Goal: Information Seeking & Learning: Learn about a topic

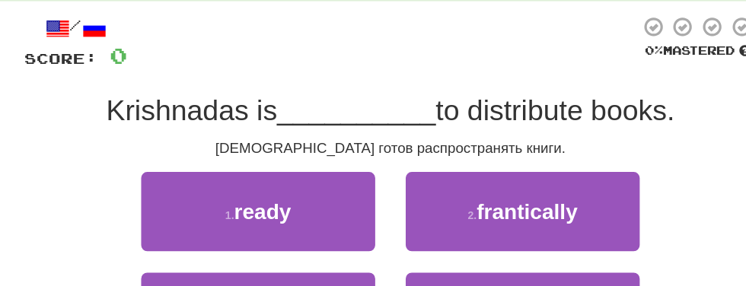
scroll to position [127, 0]
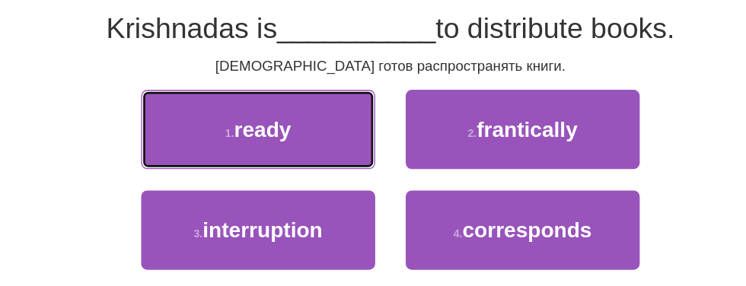
click at [301, 161] on button "1 . ready" at bounding box center [273, 158] width 175 height 59
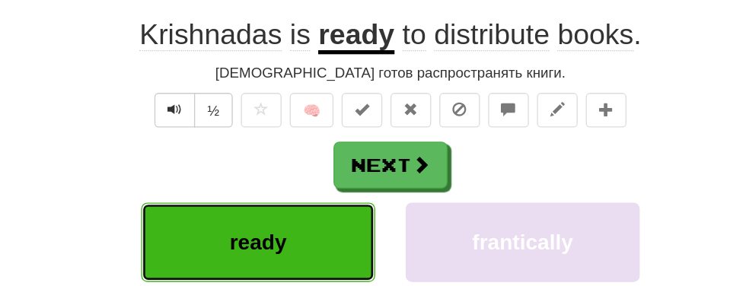
scroll to position [132, 0]
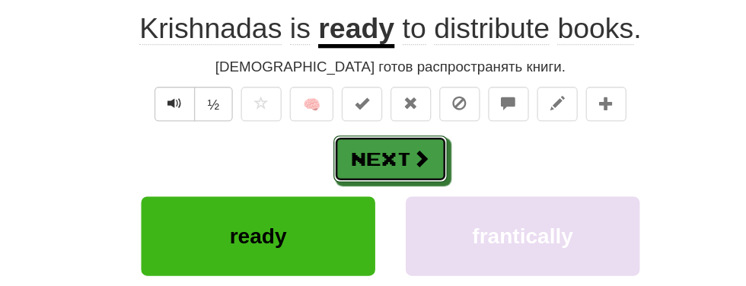
click at [399, 193] on button "Next" at bounding box center [372, 180] width 85 height 35
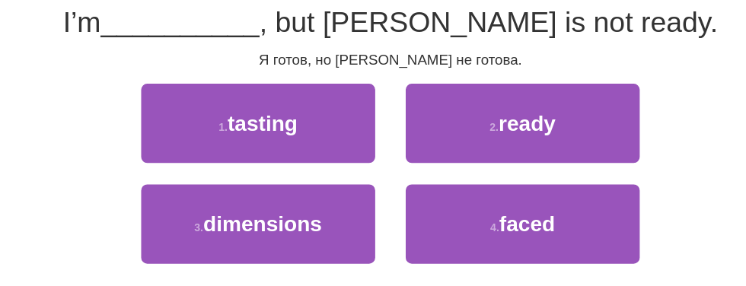
scroll to position [127, 0]
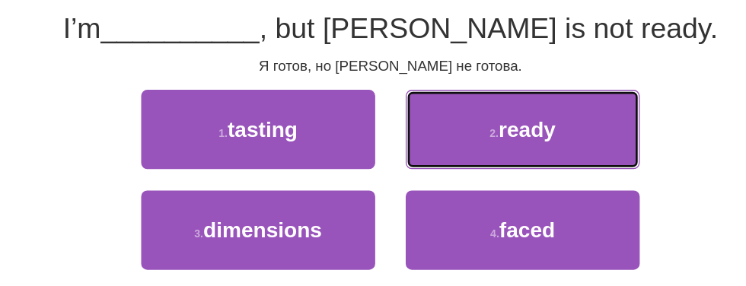
click at [470, 156] on span "ready" at bounding box center [474, 157] width 43 height 17
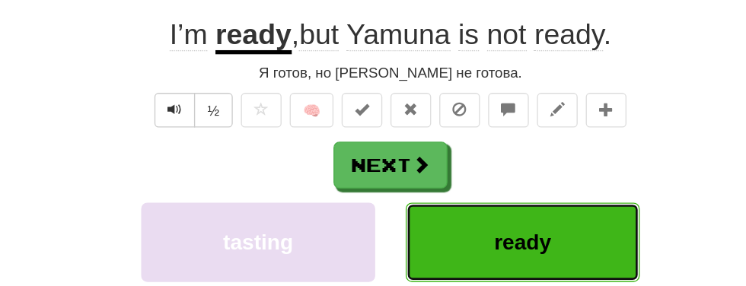
scroll to position [132, 0]
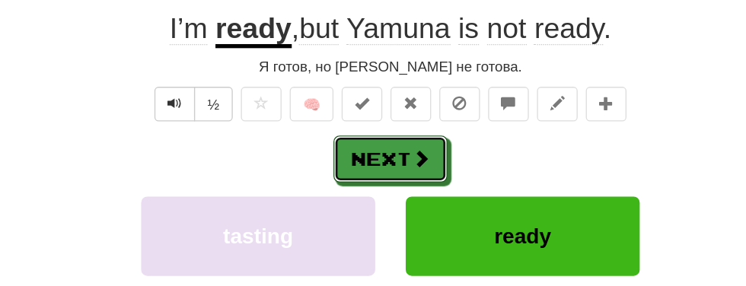
click at [390, 187] on button "Next" at bounding box center [372, 180] width 85 height 35
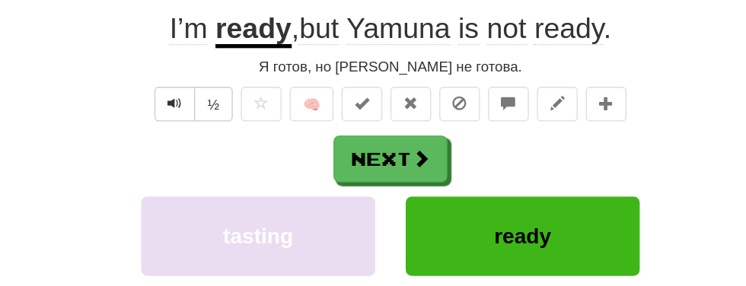
scroll to position [127, 0]
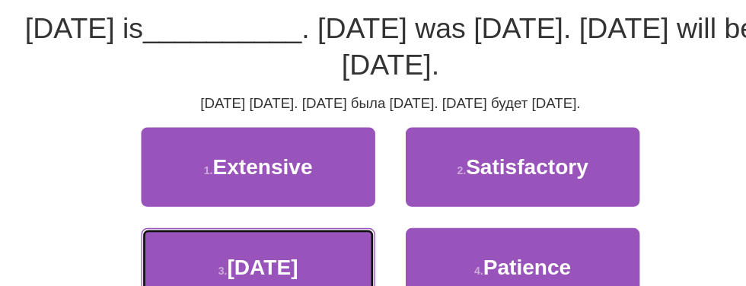
click at [320, 248] on button "3 . [DATE]" at bounding box center [273, 261] width 175 height 59
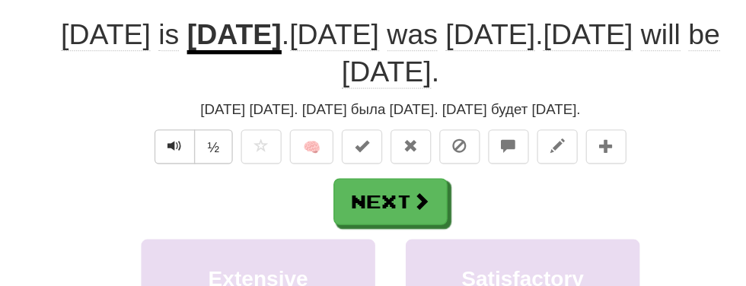
scroll to position [132, 0]
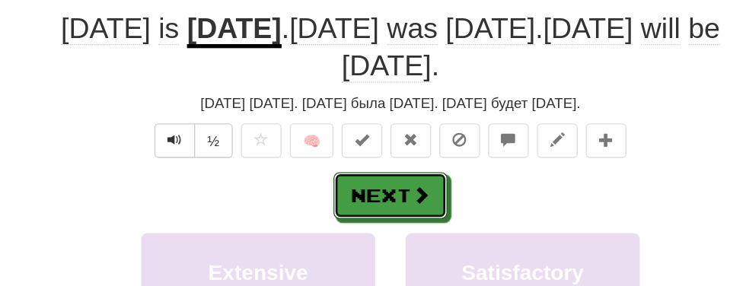
click at [385, 208] on button "Next" at bounding box center [372, 207] width 85 height 35
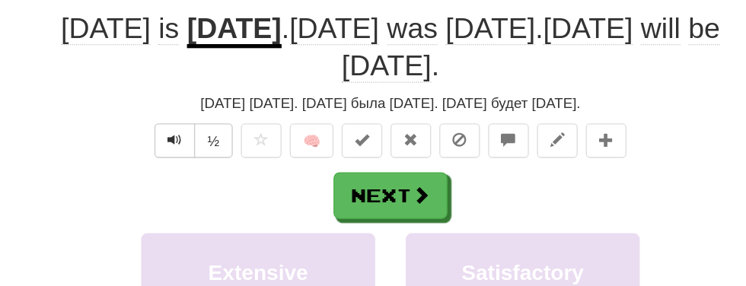
scroll to position [127, 0]
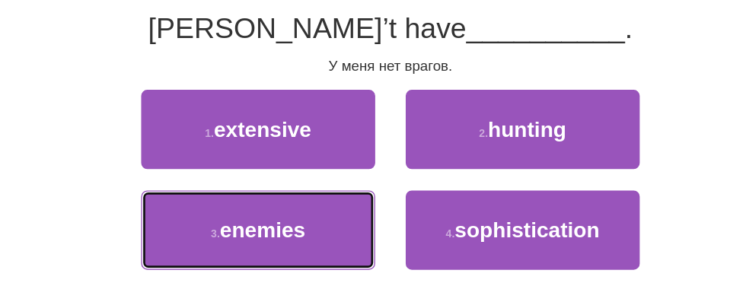
click at [332, 251] on button "3 . enemies" at bounding box center [273, 233] width 175 height 59
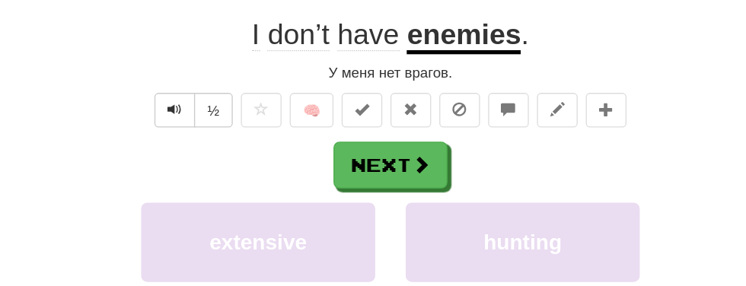
scroll to position [132, 0]
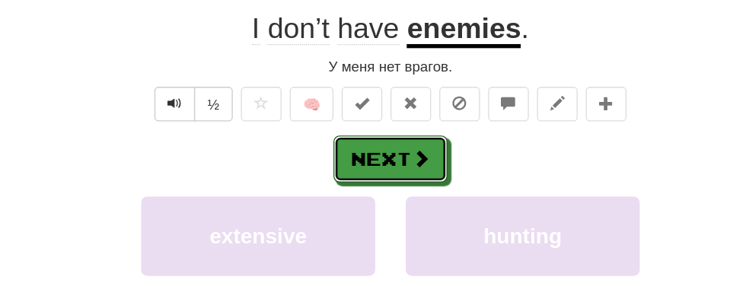
click at [374, 187] on button "Next" at bounding box center [372, 180] width 85 height 35
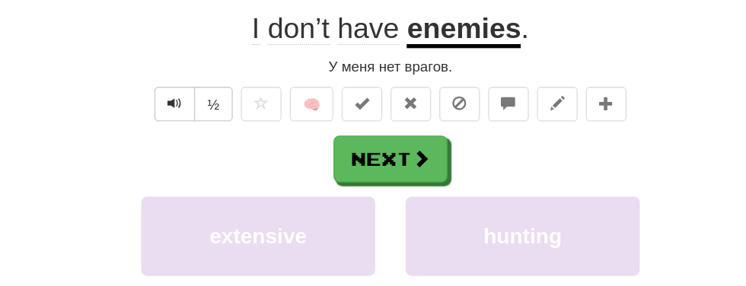
scroll to position [127, 0]
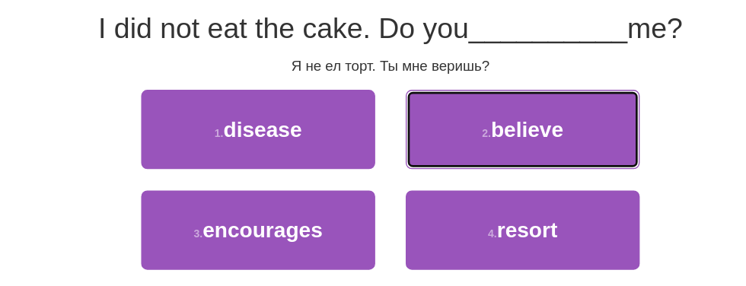
click at [480, 160] on span "believe" at bounding box center [475, 157] width 54 height 17
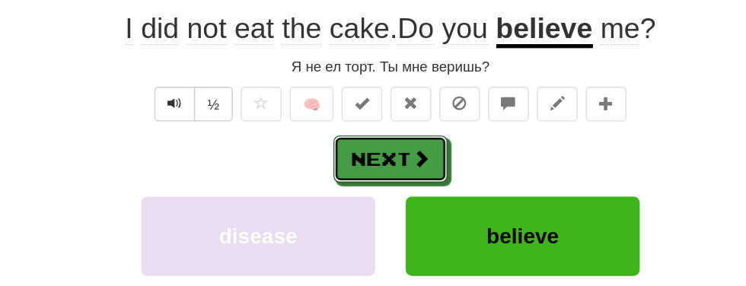
click at [393, 179] on span at bounding box center [396, 180] width 14 height 14
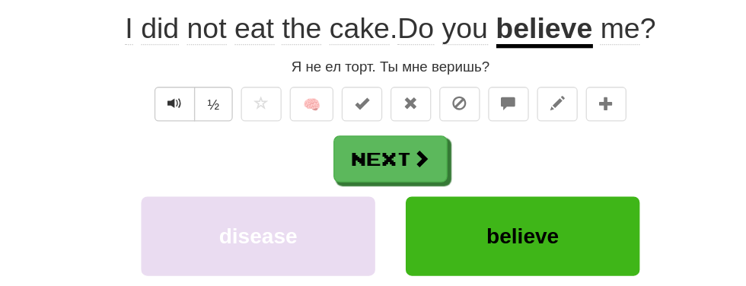
scroll to position [127, 0]
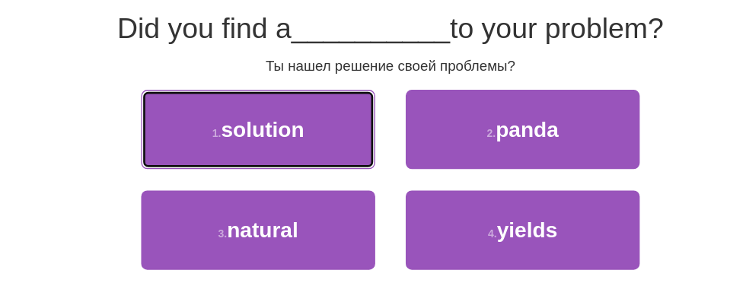
click at [325, 161] on button "1 . solution" at bounding box center [273, 158] width 175 height 59
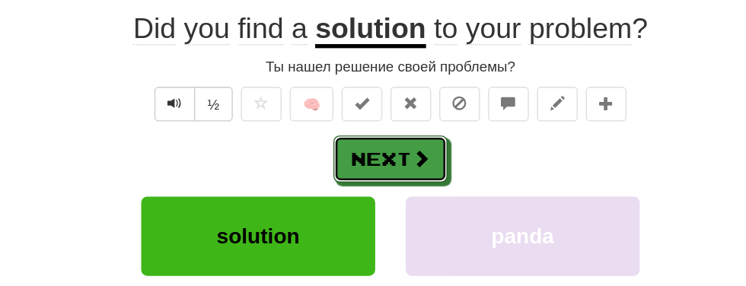
click at [396, 180] on span at bounding box center [396, 180] width 14 height 14
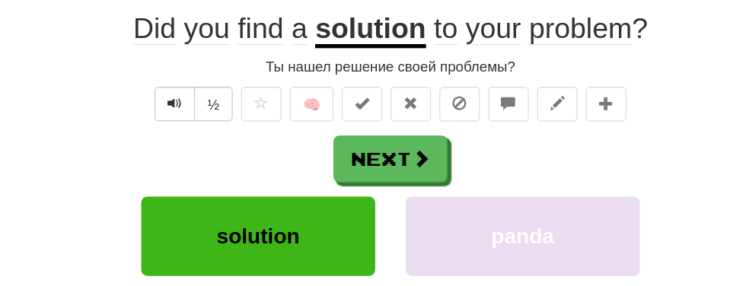
scroll to position [127, 0]
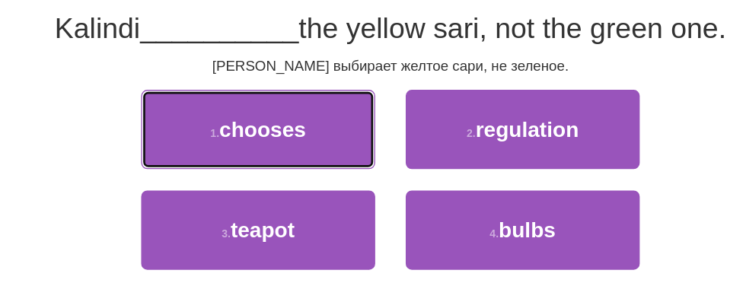
click at [328, 159] on button "1 . chooses" at bounding box center [273, 158] width 175 height 59
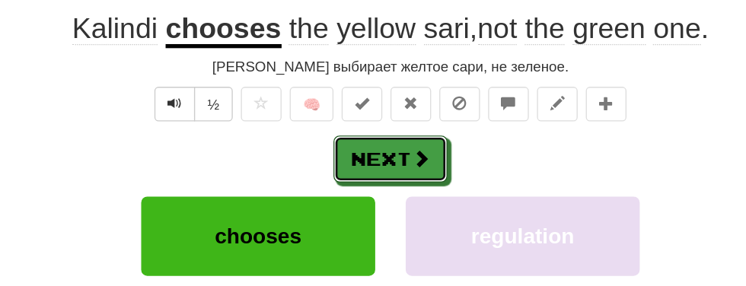
click at [386, 174] on button "Next" at bounding box center [372, 180] width 85 height 35
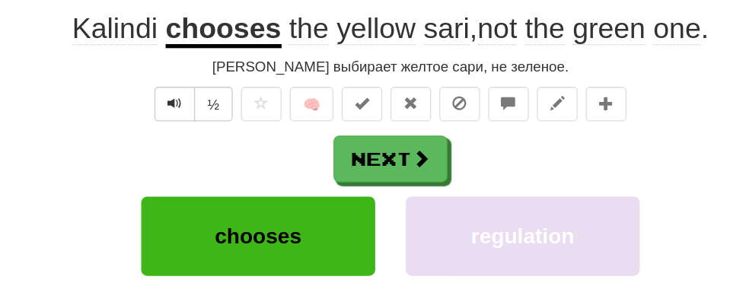
scroll to position [127, 0]
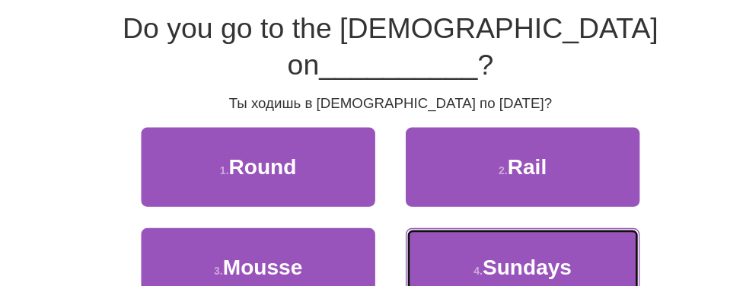
click at [450, 253] on span "Sundays" at bounding box center [475, 261] width 67 height 17
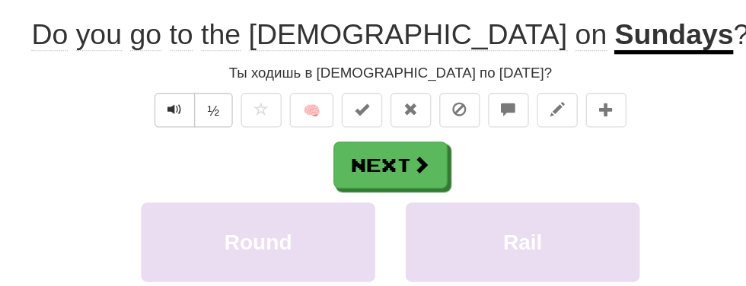
scroll to position [132, 0]
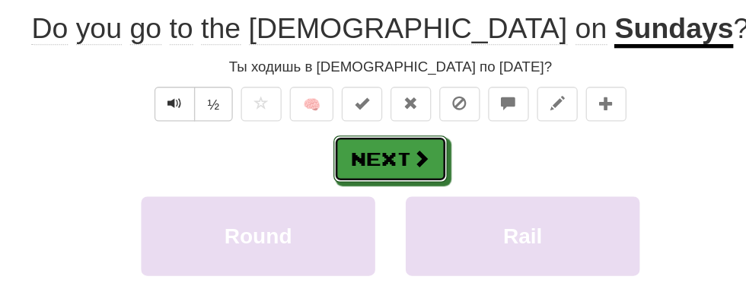
click at [396, 179] on span at bounding box center [396, 180] width 14 height 14
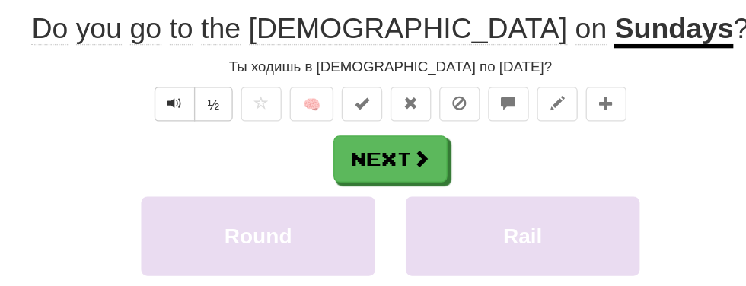
scroll to position [127, 0]
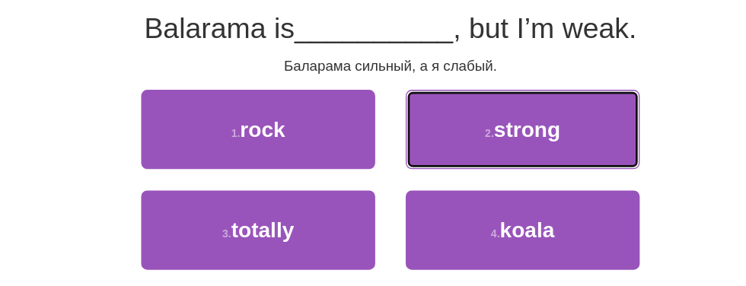
click at [506, 160] on button "2 . strong" at bounding box center [471, 158] width 175 height 59
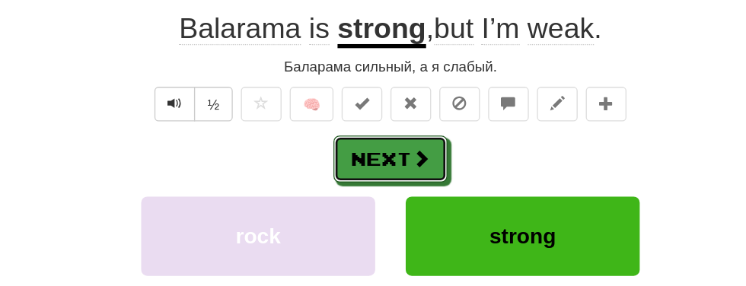
click at [386, 195] on button "Next" at bounding box center [372, 180] width 85 height 35
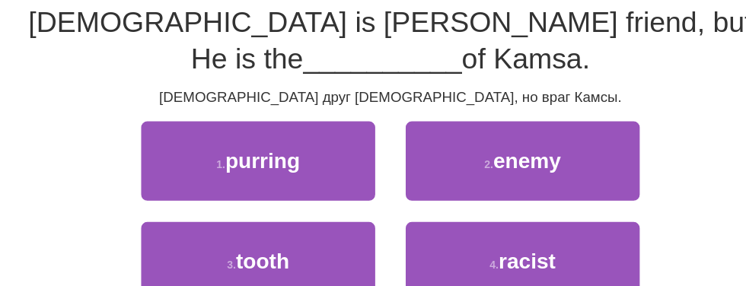
scroll to position [127, 0]
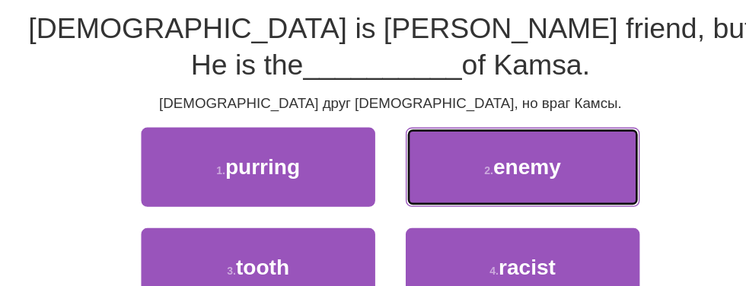
click at [519, 194] on button "2 . enemy" at bounding box center [471, 186] width 175 height 59
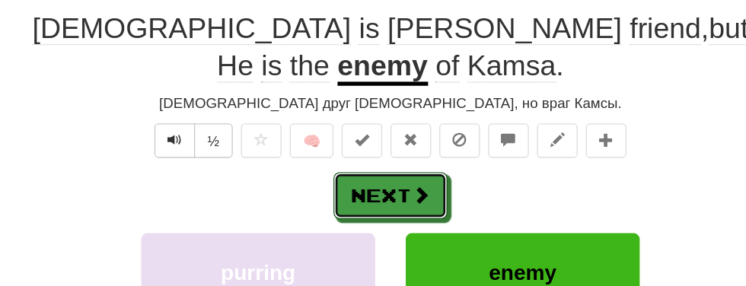
click at [390, 190] on button "Next" at bounding box center [372, 207] width 85 height 35
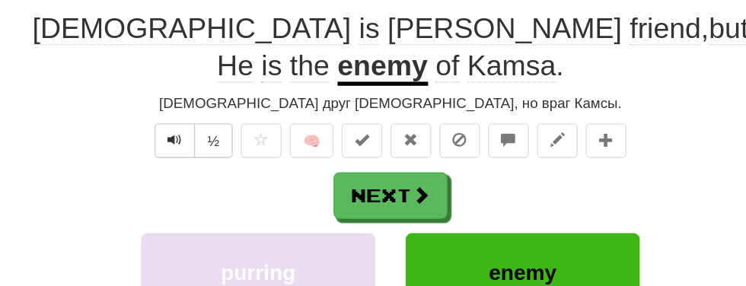
scroll to position [127, 0]
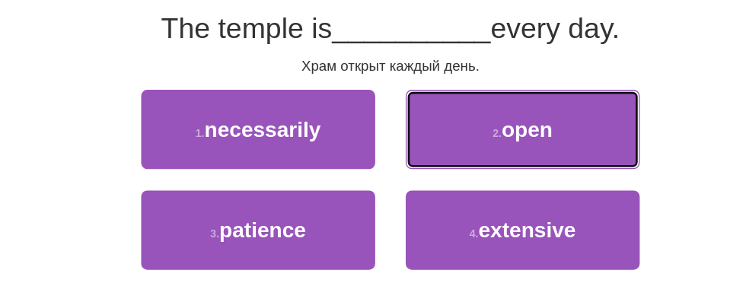
click at [479, 162] on span "open" at bounding box center [475, 157] width 38 height 17
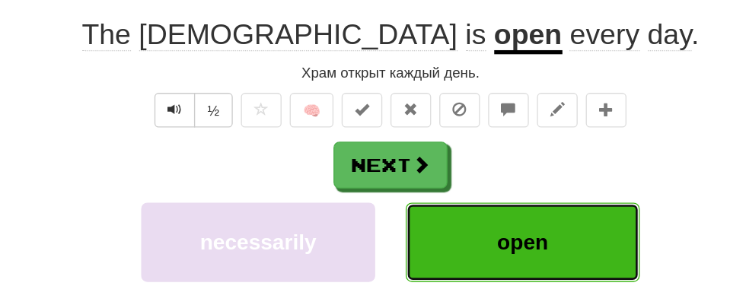
scroll to position [132, 0]
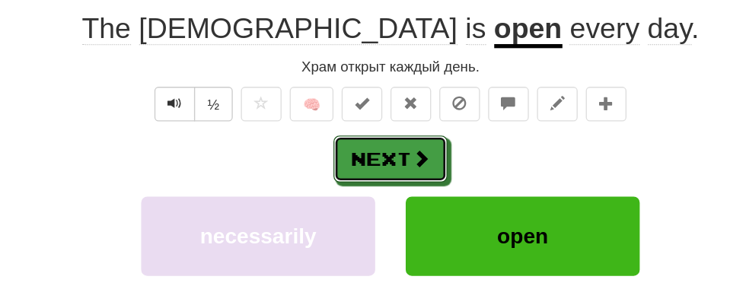
click at [402, 186] on span at bounding box center [396, 180] width 14 height 14
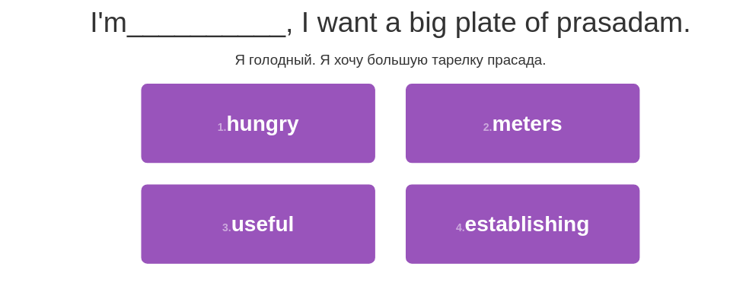
scroll to position [127, 0]
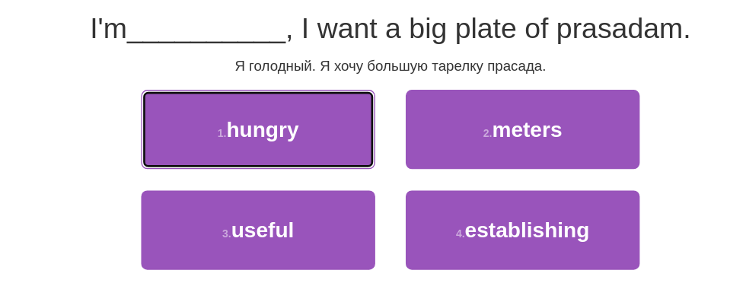
click at [334, 161] on button "1 . hungry" at bounding box center [273, 158] width 175 height 59
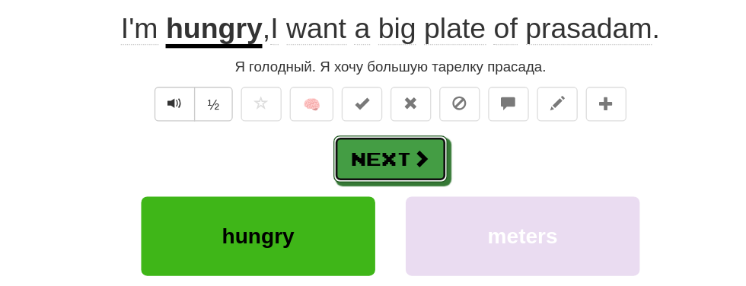
click at [387, 187] on button "Next" at bounding box center [372, 180] width 85 height 35
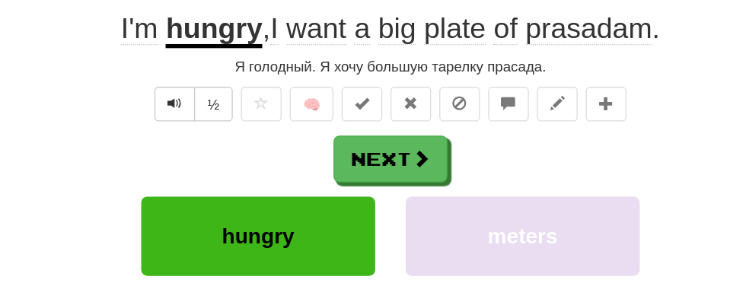
scroll to position [127, 0]
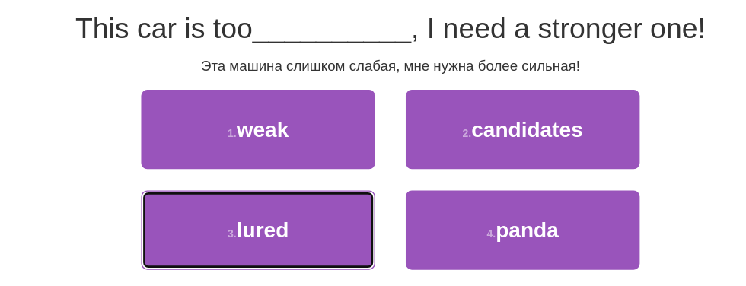
click at [345, 228] on button "3 . lured" at bounding box center [273, 233] width 175 height 59
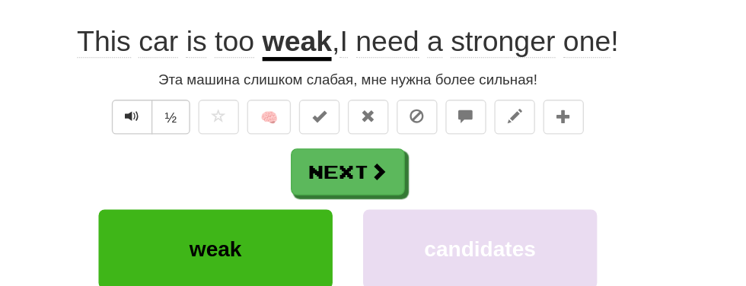
scroll to position [183, 0]
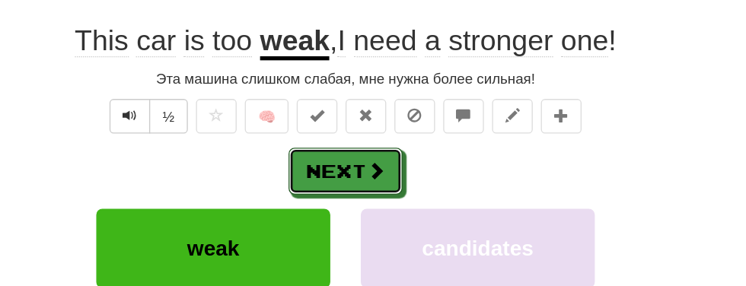
click at [375, 131] on button "Next" at bounding box center [372, 128] width 85 height 35
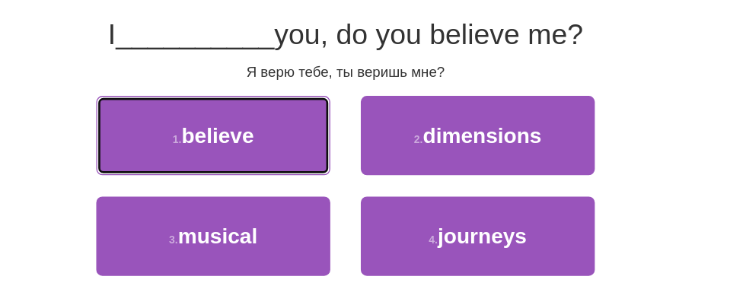
click at [305, 107] on button "1 . believe" at bounding box center [273, 101] width 175 height 59
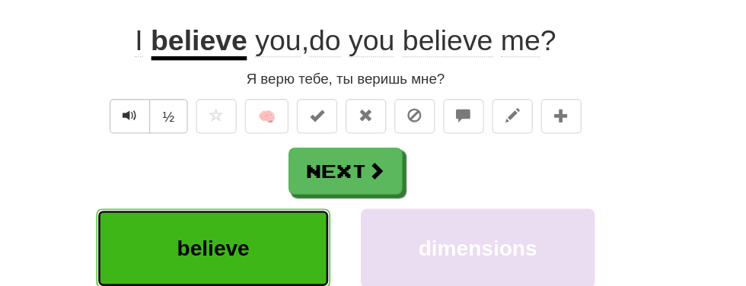
scroll to position [188, 0]
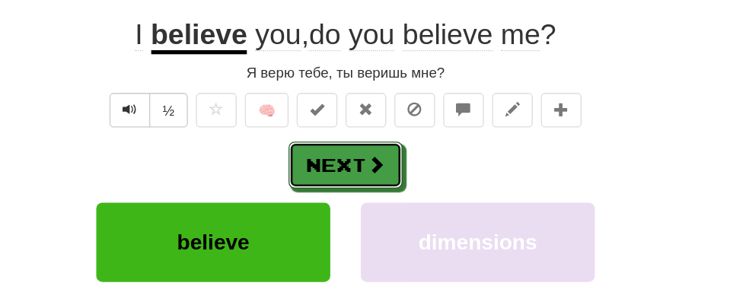
click at [393, 129] on span at bounding box center [396, 123] width 14 height 14
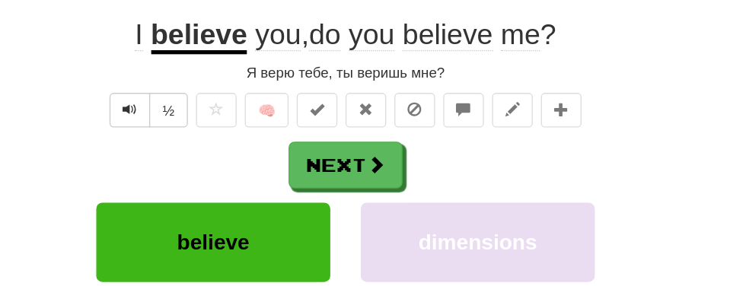
scroll to position [183, 0]
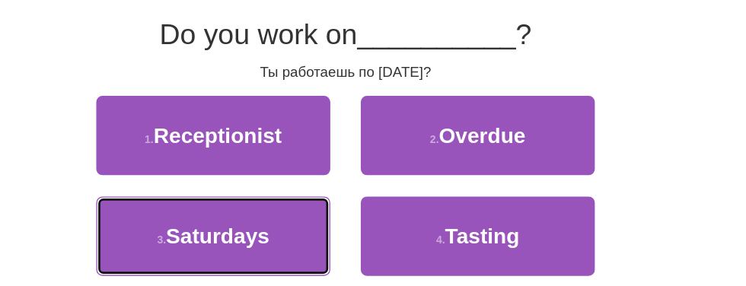
click at [307, 186] on span "Saturdays" at bounding box center [278, 176] width 78 height 17
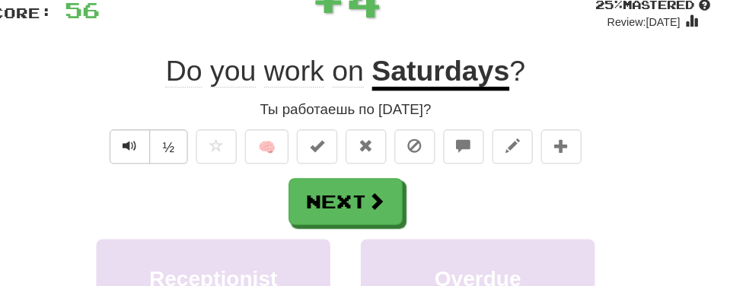
scroll to position [157, 0]
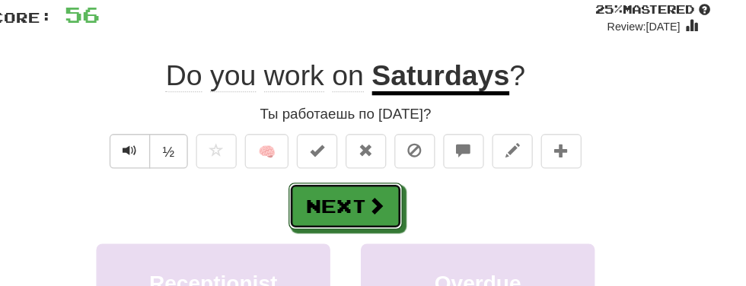
click at [387, 159] on button "Next" at bounding box center [372, 154] width 85 height 35
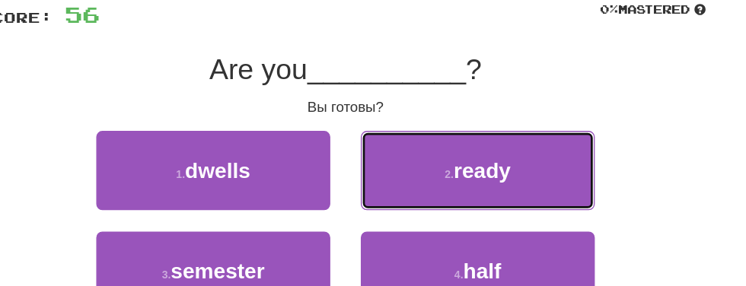
click at [491, 138] on button "2 . ready" at bounding box center [471, 127] width 175 height 59
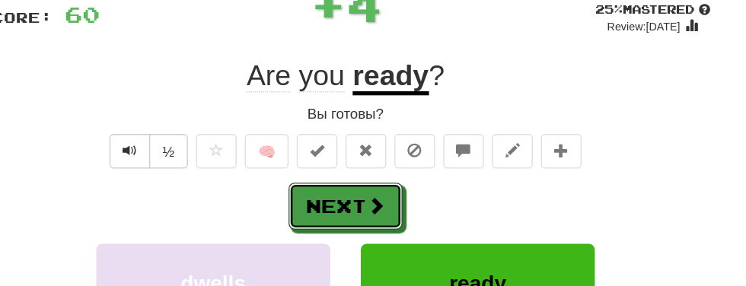
click at [394, 156] on span at bounding box center [396, 154] width 14 height 14
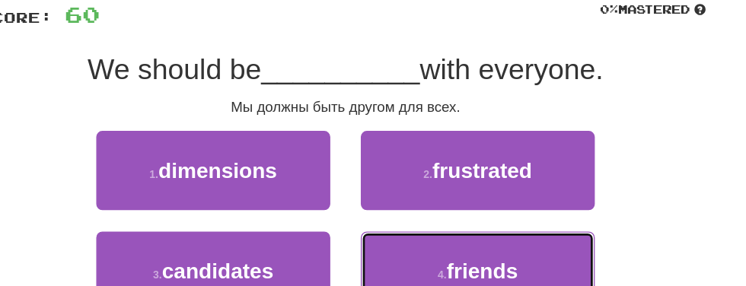
click at [494, 203] on span "friends" at bounding box center [474, 202] width 53 height 17
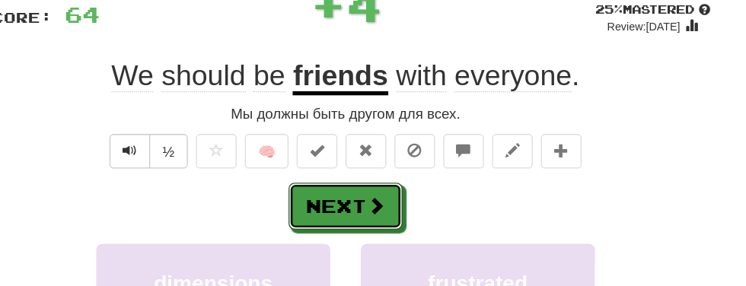
click at [386, 154] on button "Next" at bounding box center [372, 154] width 85 height 35
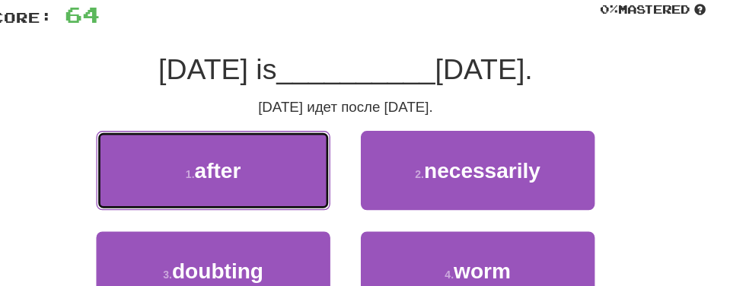
click at [303, 129] on button "1 . after" at bounding box center [273, 127] width 175 height 59
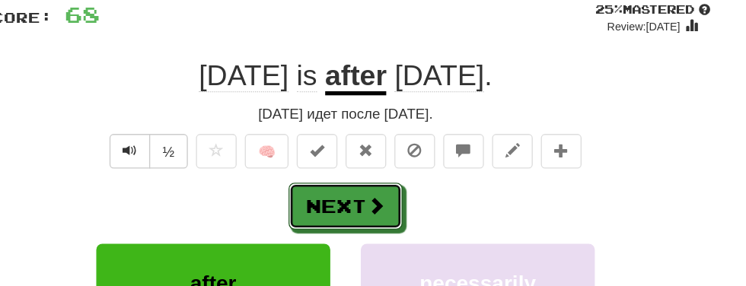
click at [380, 155] on button "Next" at bounding box center [372, 154] width 85 height 35
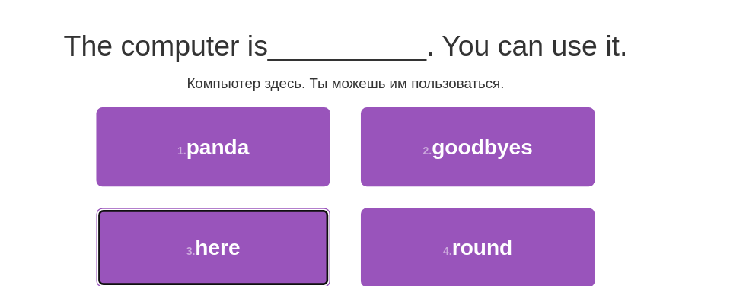
click at [286, 211] on span "here" at bounding box center [276, 202] width 33 height 17
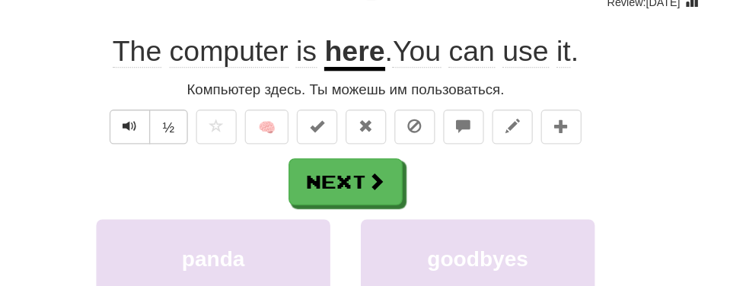
scroll to position [172, 0]
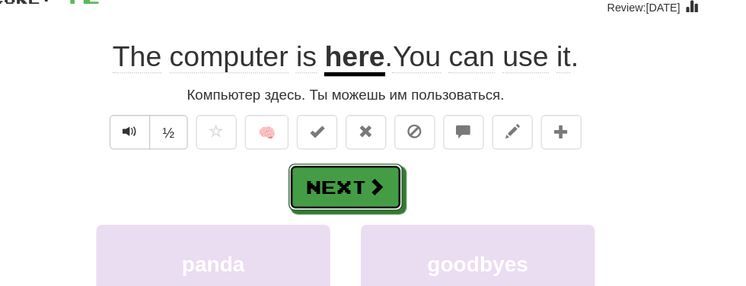
click at [390, 148] on button "Next" at bounding box center [372, 139] width 85 height 35
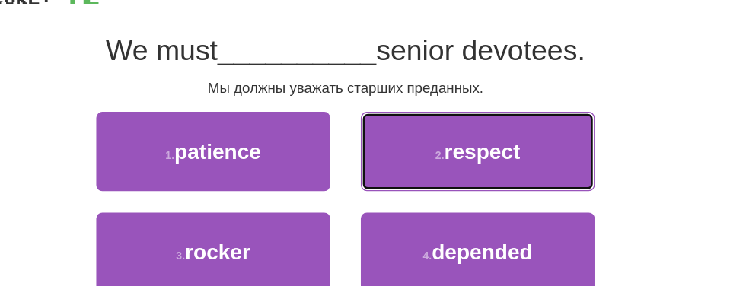
click at [474, 114] on span "respect" at bounding box center [475, 112] width 57 height 17
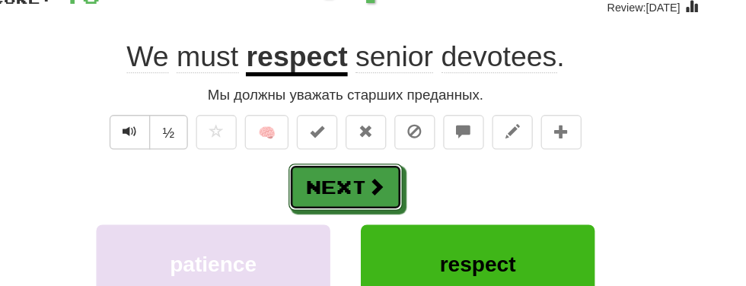
click at [391, 147] on button "Next" at bounding box center [372, 139] width 85 height 35
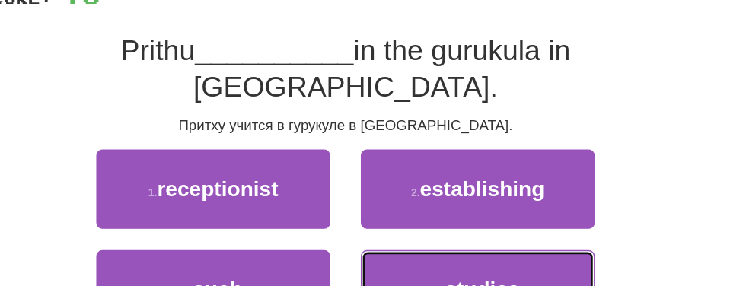
click at [489, 201] on button "4 . studies" at bounding box center [471, 216] width 175 height 59
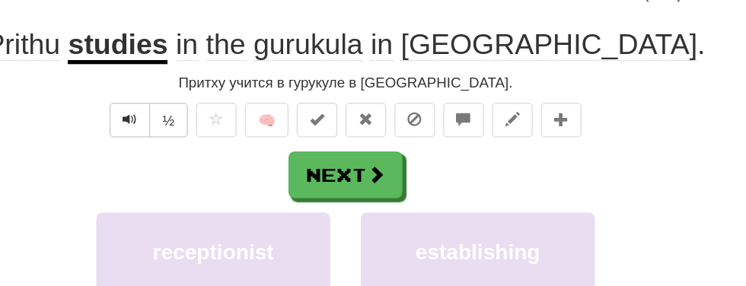
scroll to position [180, 0]
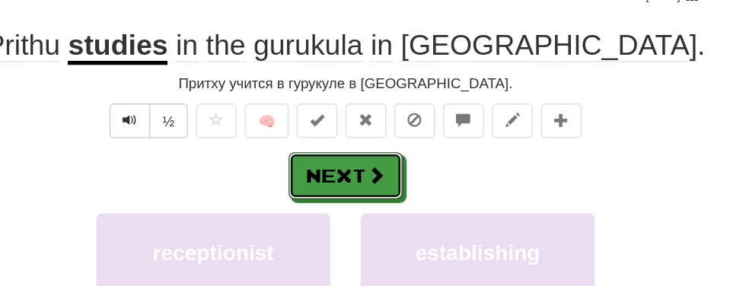
click at [388, 140] on button "Next" at bounding box center [372, 131] width 85 height 35
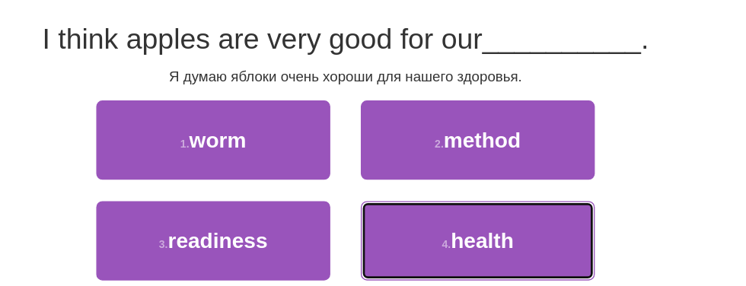
click at [515, 177] on button "4 . health" at bounding box center [471, 180] width 175 height 59
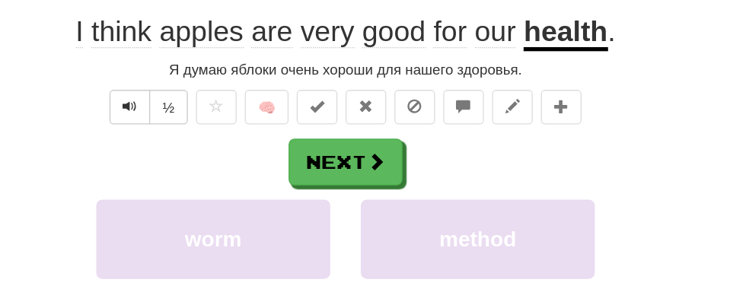
scroll to position [191, 0]
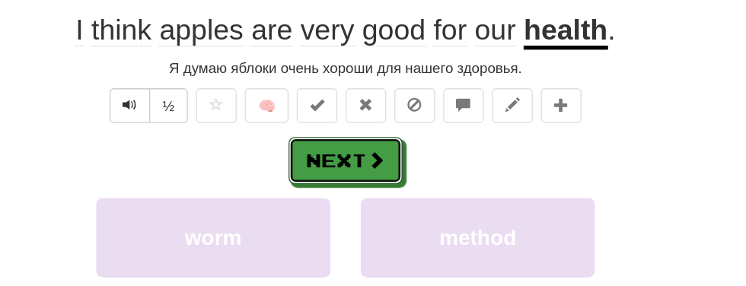
click at [386, 126] on button "Next" at bounding box center [372, 120] width 85 height 35
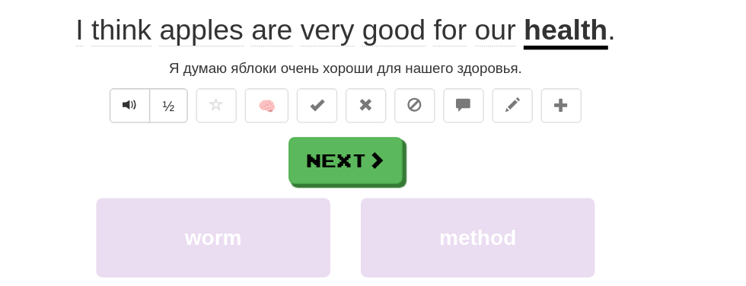
scroll to position [186, 0]
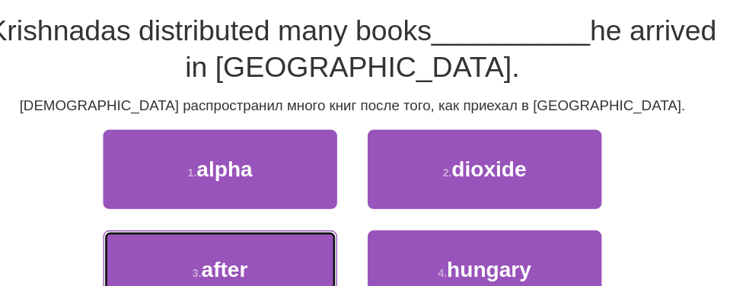
click at [319, 196] on button "3 . after" at bounding box center [273, 202] width 175 height 59
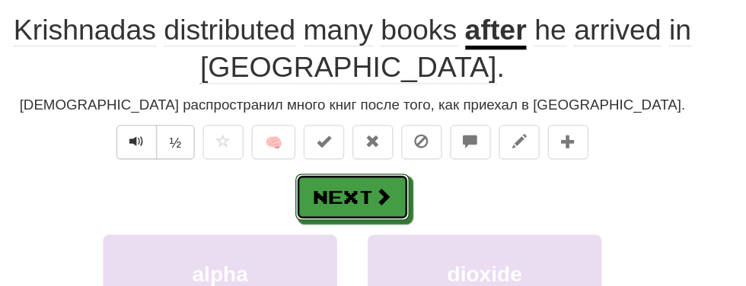
click at [390, 148] on span at bounding box center [396, 148] width 14 height 14
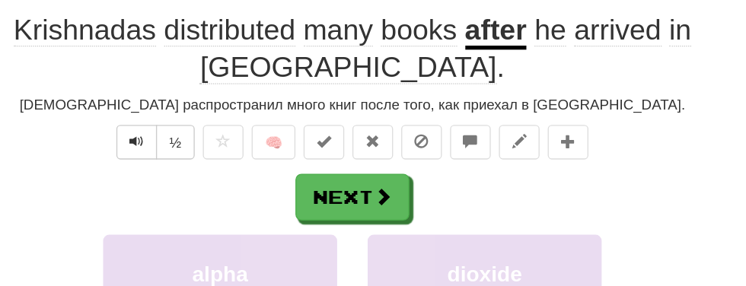
scroll to position [186, 0]
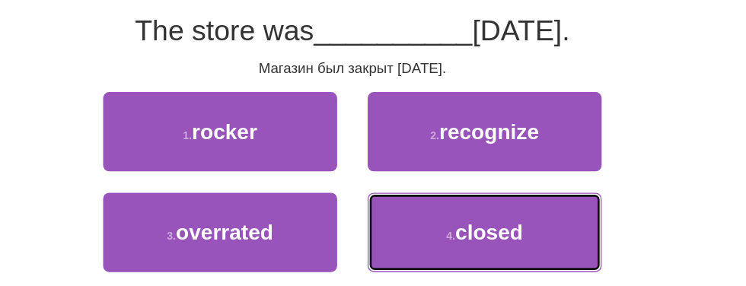
click at [510, 180] on button "4 . closed" at bounding box center [471, 174] width 175 height 59
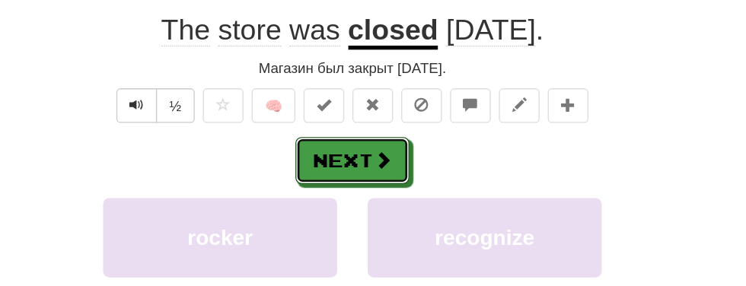
click at [394, 131] on button "Next" at bounding box center [372, 120] width 85 height 35
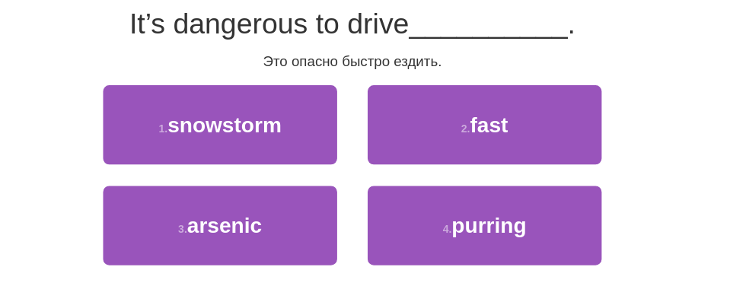
scroll to position [186, 0]
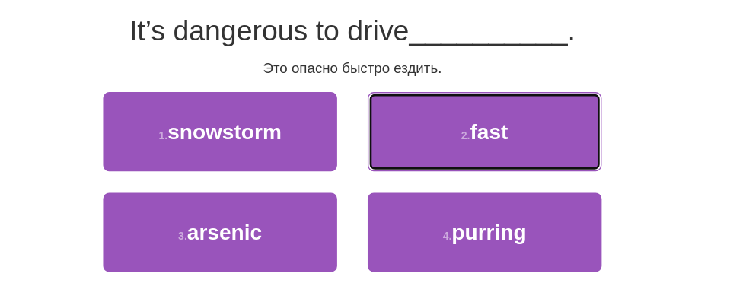
click at [456, 108] on button "2 . fast" at bounding box center [471, 99] width 175 height 59
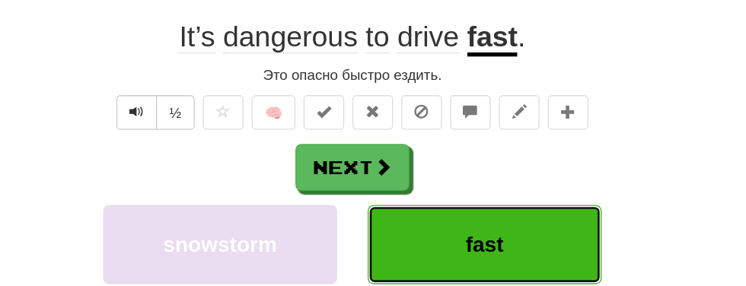
scroll to position [191, 0]
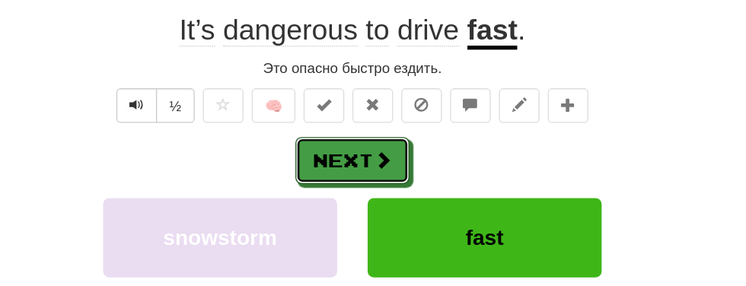
click at [371, 126] on button "Next" at bounding box center [372, 120] width 85 height 35
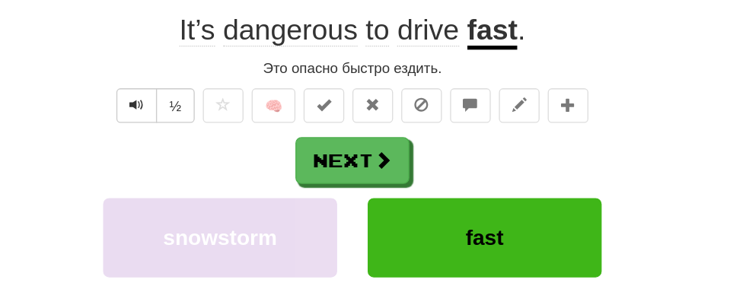
scroll to position [186, 0]
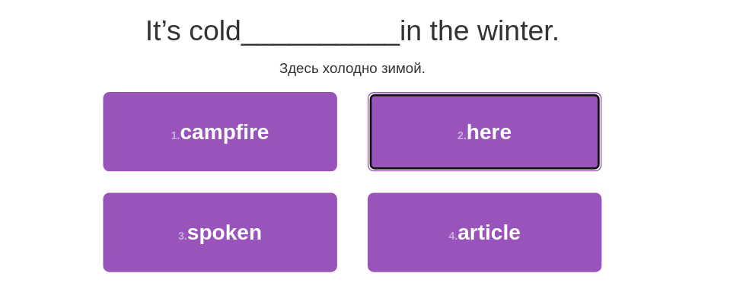
click at [468, 112] on button "2 . here" at bounding box center [471, 99] width 175 height 59
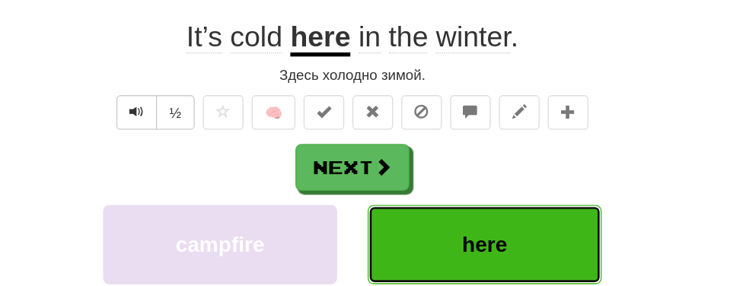
scroll to position [191, 0]
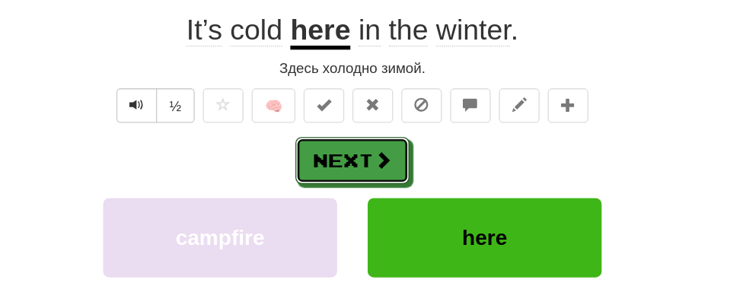
click at [384, 135] on button "Next" at bounding box center [372, 120] width 85 height 35
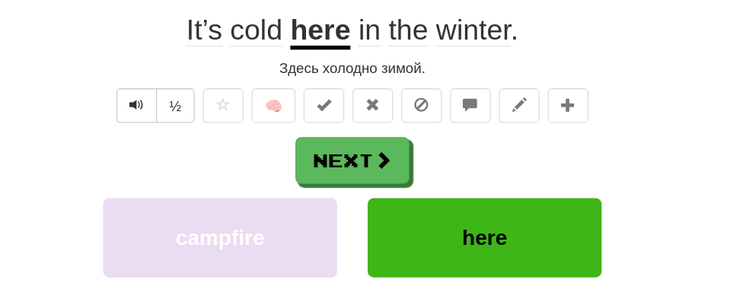
scroll to position [186, 0]
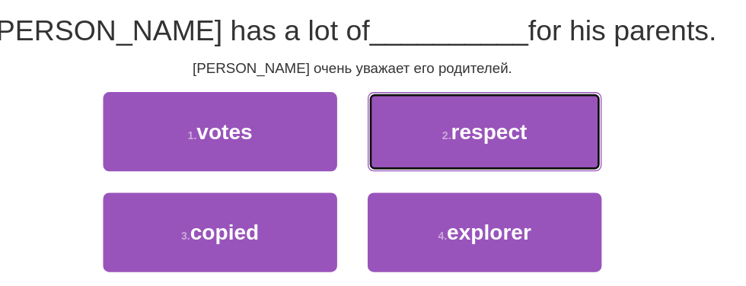
click at [483, 108] on span "respect" at bounding box center [475, 99] width 57 height 17
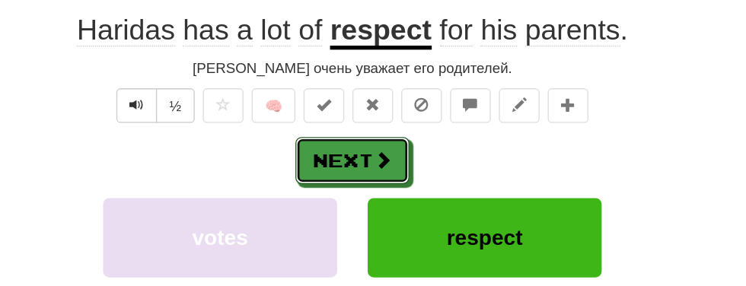
click at [377, 123] on button "Next" at bounding box center [372, 120] width 85 height 35
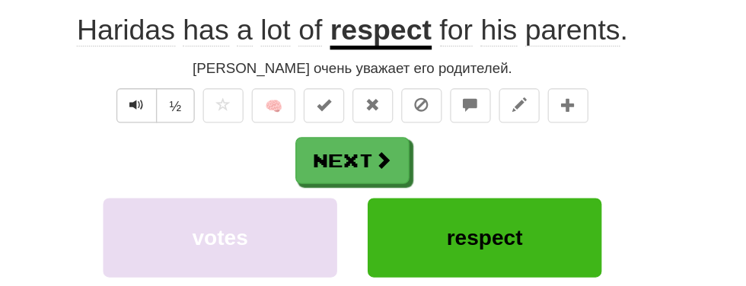
scroll to position [186, 0]
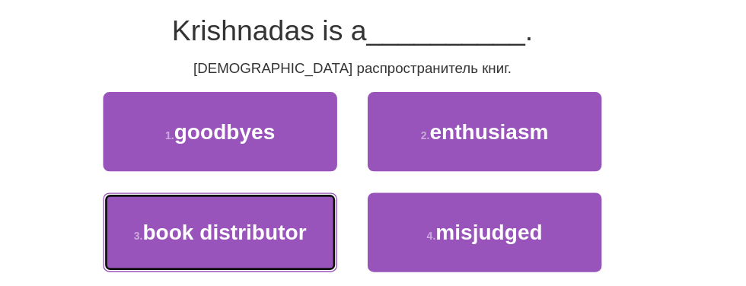
click at [291, 178] on span "book distributor" at bounding box center [277, 174] width 122 height 17
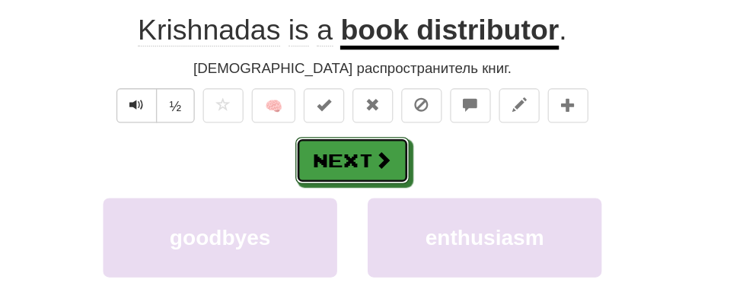
click at [365, 128] on button "Next" at bounding box center [372, 120] width 85 height 35
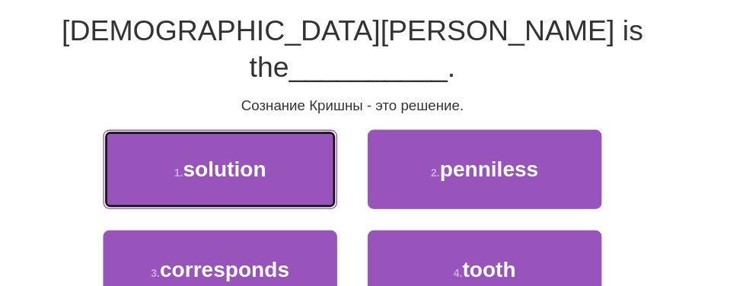
click at [303, 116] on button "1 . solution" at bounding box center [273, 127] width 175 height 59
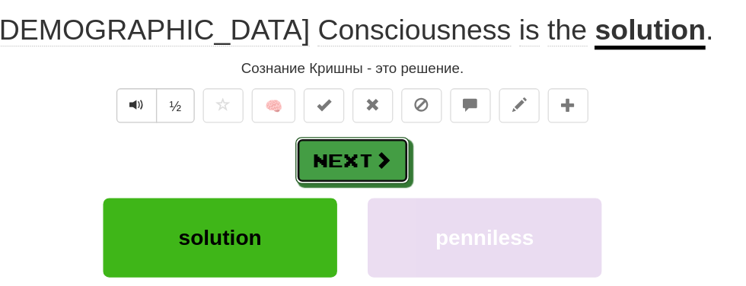
click at [382, 126] on button "Next" at bounding box center [372, 120] width 85 height 35
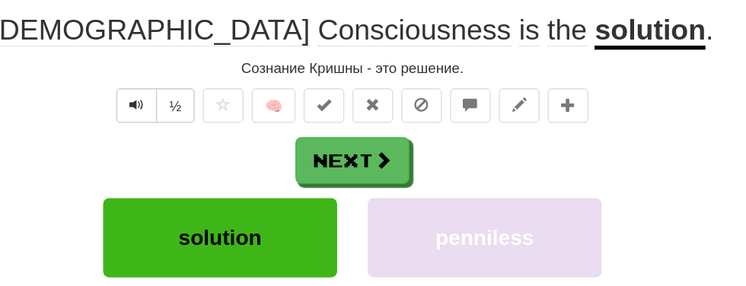
scroll to position [186, 0]
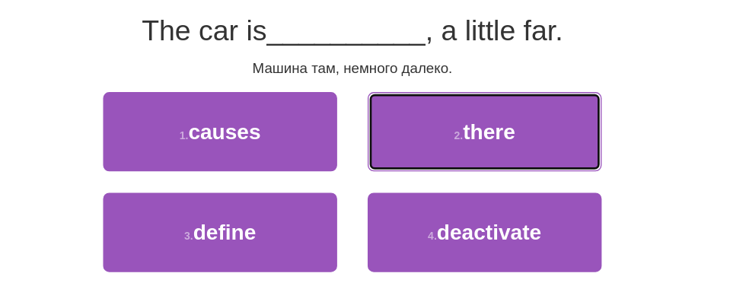
click at [488, 107] on span "there" at bounding box center [475, 99] width 39 height 17
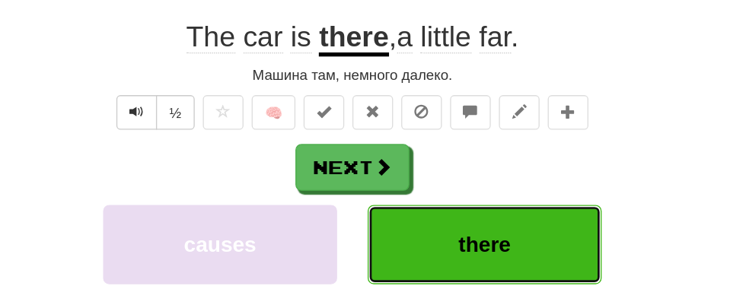
scroll to position [191, 0]
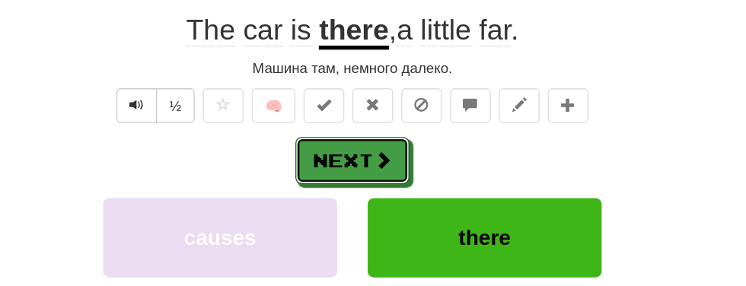
click at [376, 123] on button "Next" at bounding box center [372, 120] width 85 height 35
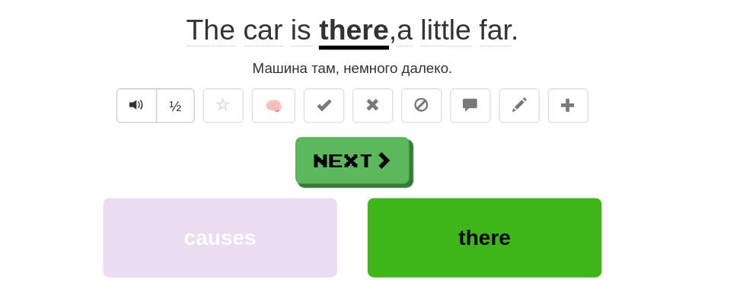
scroll to position [186, 0]
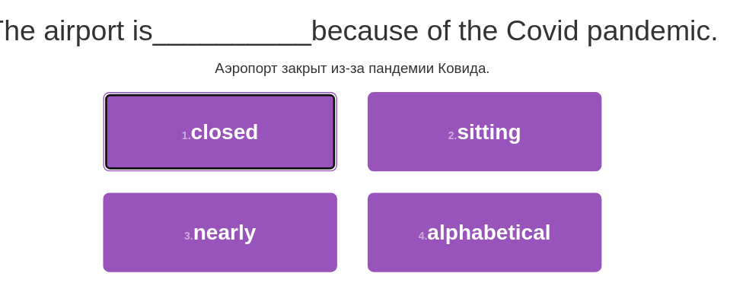
click at [303, 96] on button "1 . closed" at bounding box center [273, 99] width 175 height 59
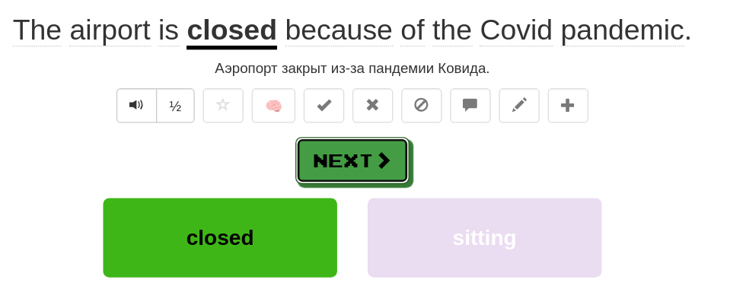
click at [391, 129] on button "Next" at bounding box center [372, 120] width 85 height 35
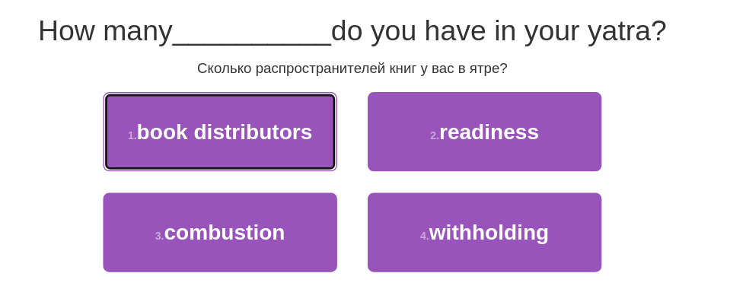
click at [323, 122] on button "1 . book distributors" at bounding box center [273, 99] width 175 height 59
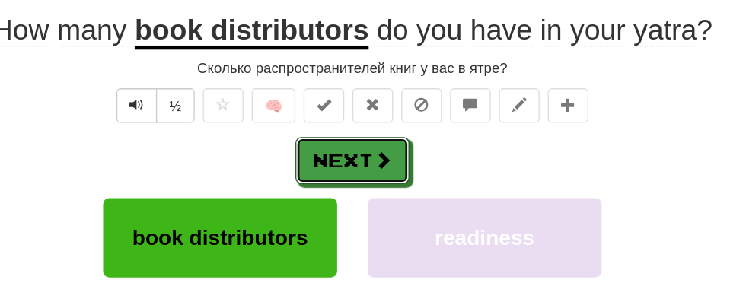
click at [391, 134] on button "Next" at bounding box center [372, 120] width 85 height 35
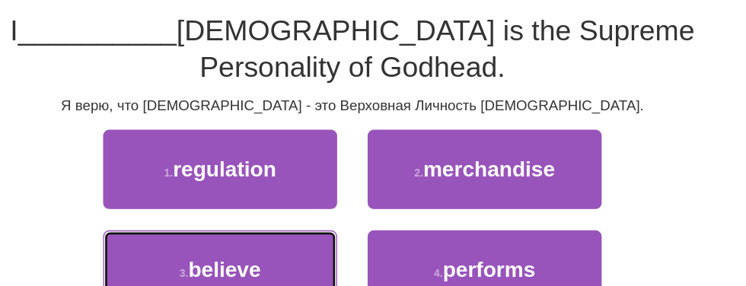
click at [328, 195] on button "3 . believe" at bounding box center [273, 202] width 175 height 59
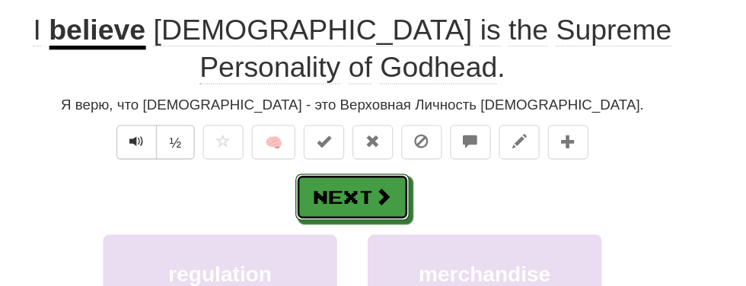
click at [376, 131] on button "Next" at bounding box center [372, 148] width 85 height 35
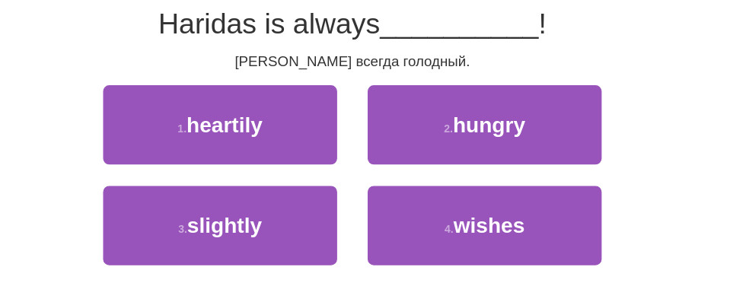
scroll to position [186, 0]
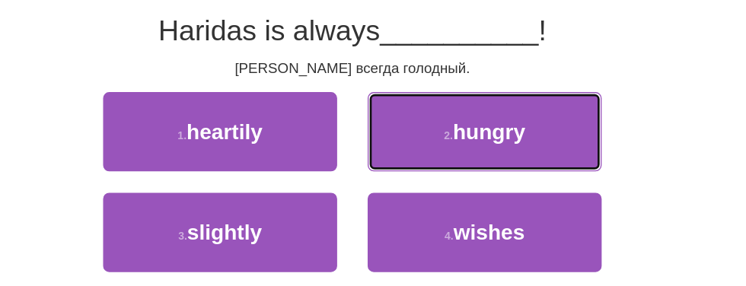
click at [492, 117] on button "2 . hungry" at bounding box center [471, 99] width 175 height 59
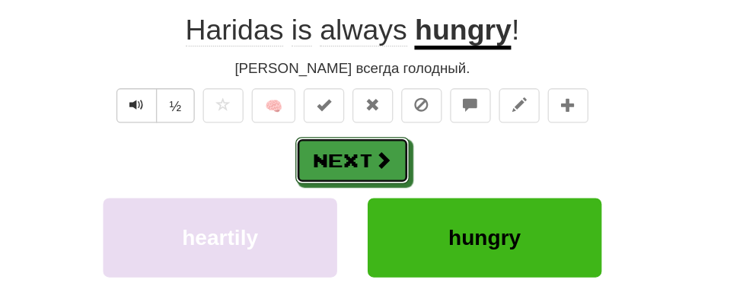
click at [379, 131] on button "Next" at bounding box center [372, 120] width 85 height 35
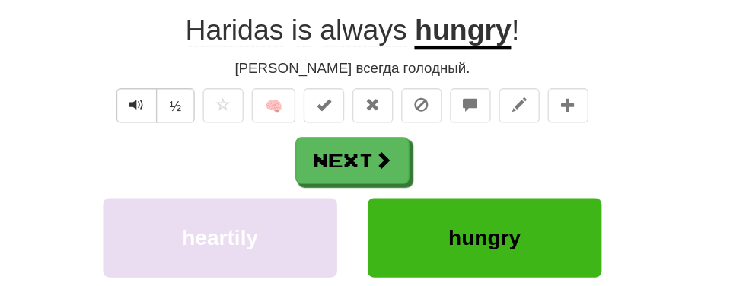
scroll to position [186, 0]
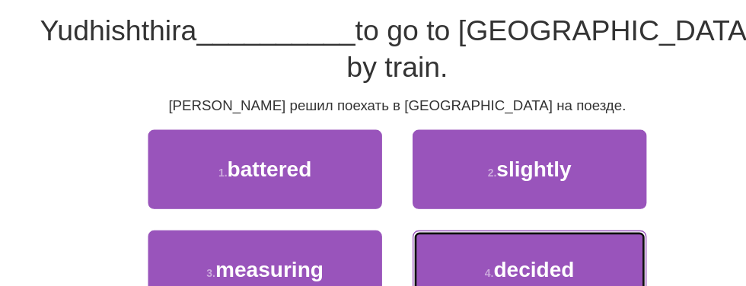
click at [490, 194] on span "decided" at bounding box center [475, 202] width 60 height 17
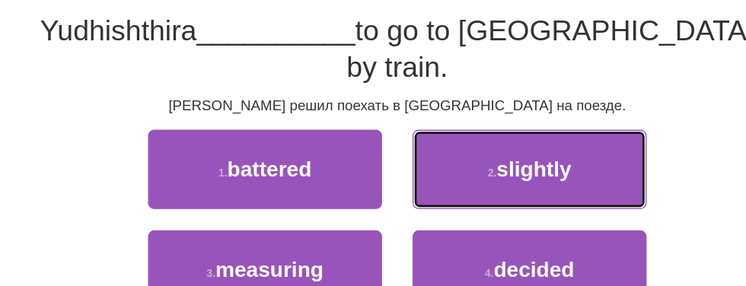
click at [491, 136] on span "slightly" at bounding box center [475, 127] width 56 height 17
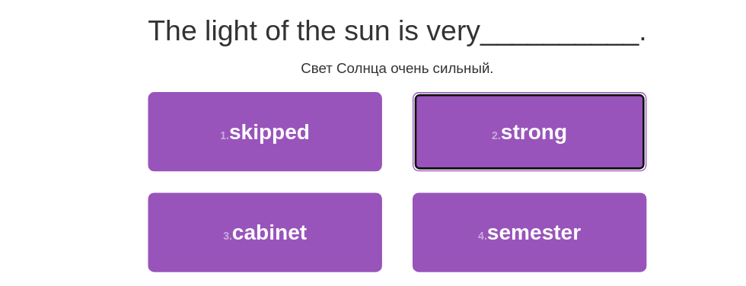
click at [485, 96] on span "strong" at bounding box center [474, 99] width 49 height 17
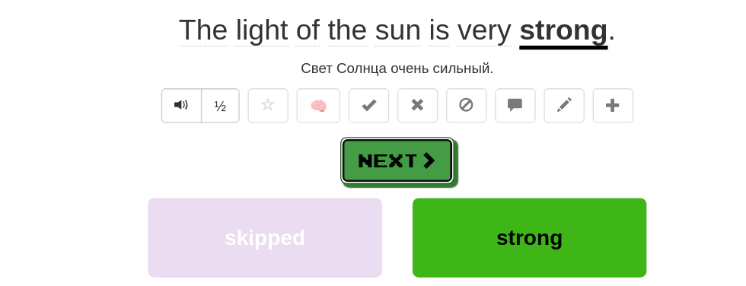
click at [383, 126] on button "Next" at bounding box center [372, 120] width 85 height 35
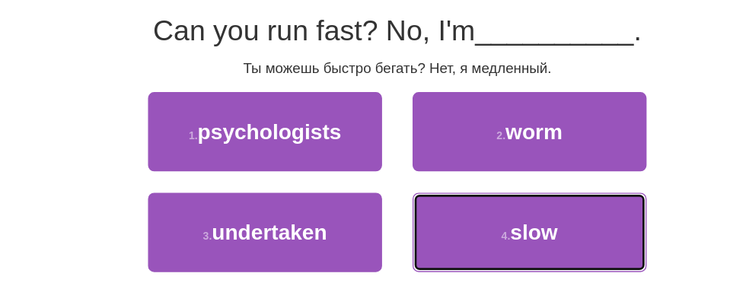
click at [480, 186] on button "4 . slow" at bounding box center [471, 174] width 175 height 59
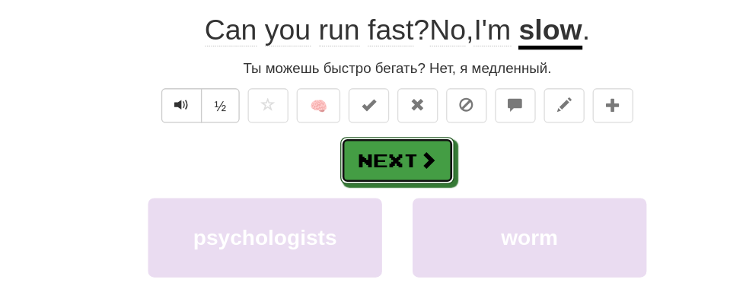
click at [387, 123] on button "Next" at bounding box center [372, 120] width 85 height 35
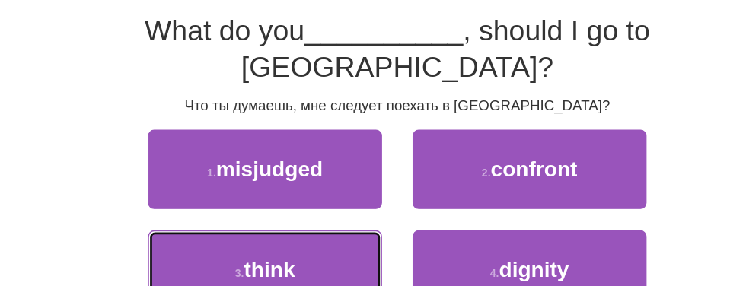
click at [306, 173] on button "3 . think" at bounding box center [273, 202] width 175 height 59
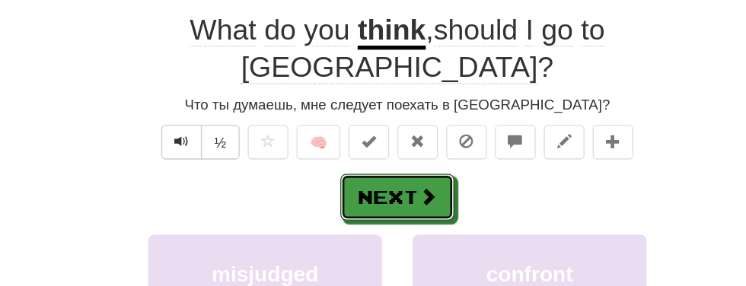
click at [353, 131] on button "Next" at bounding box center [372, 148] width 85 height 35
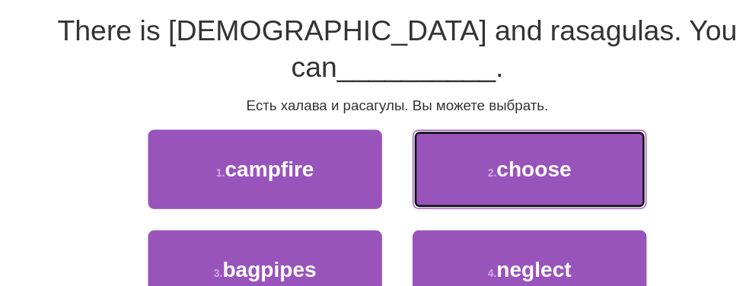
click at [504, 103] on button "2 . choose" at bounding box center [471, 127] width 175 height 59
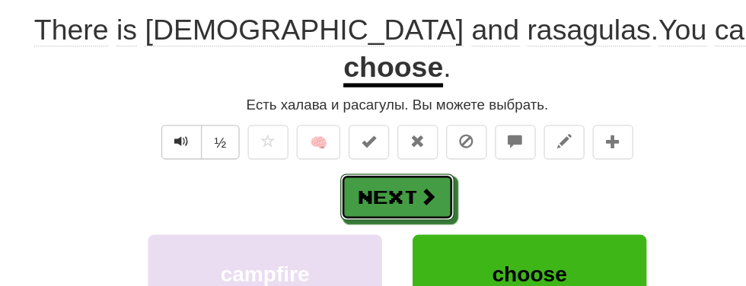
click at [366, 132] on button "Next" at bounding box center [372, 148] width 85 height 35
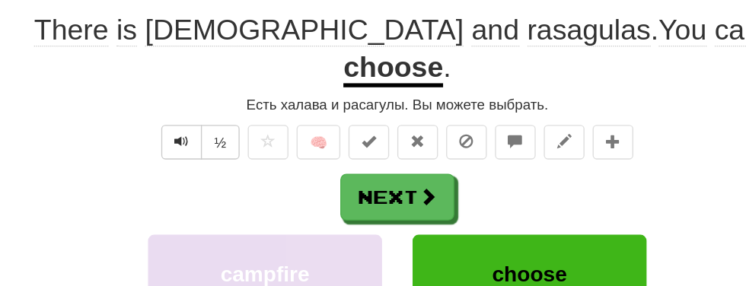
scroll to position [186, 0]
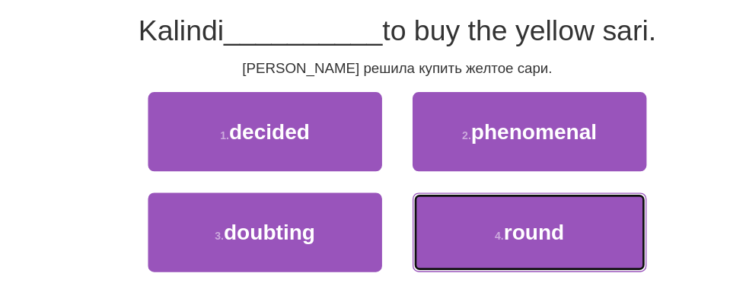
click at [470, 200] on button "4 . round" at bounding box center [471, 174] width 175 height 59
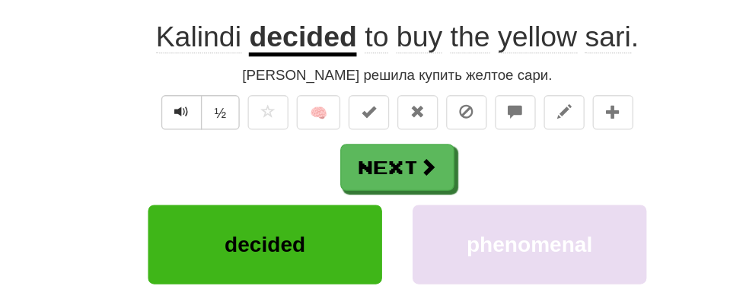
scroll to position [191, 0]
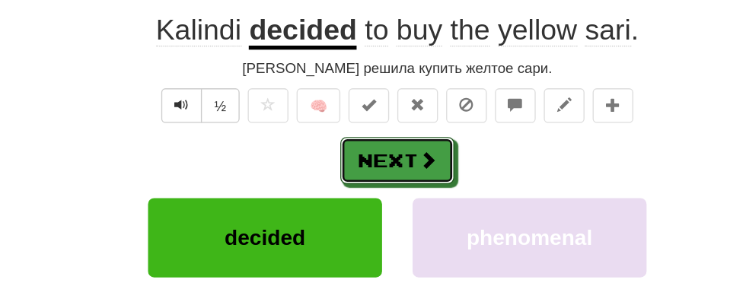
click at [367, 116] on button "Next" at bounding box center [372, 120] width 85 height 35
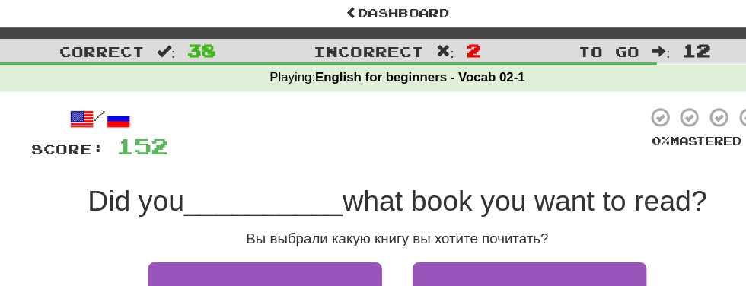
scroll to position [59, 0]
